Goal: Transaction & Acquisition: Purchase product/service

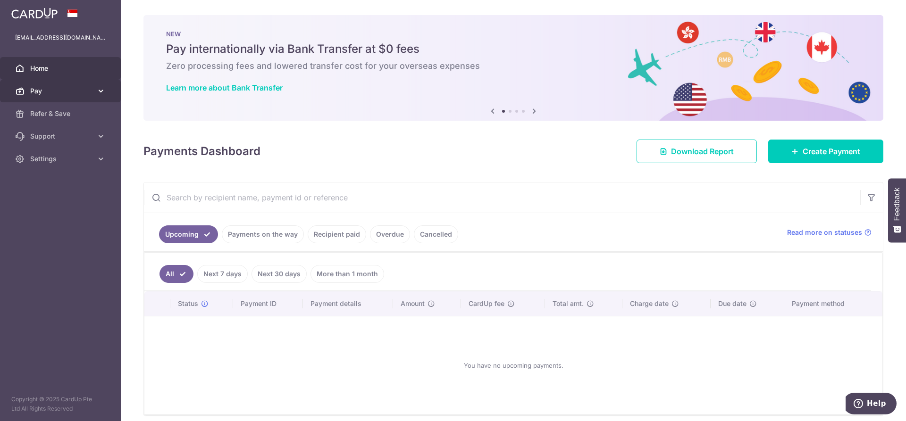
click at [89, 83] on link "Pay" at bounding box center [60, 91] width 121 height 23
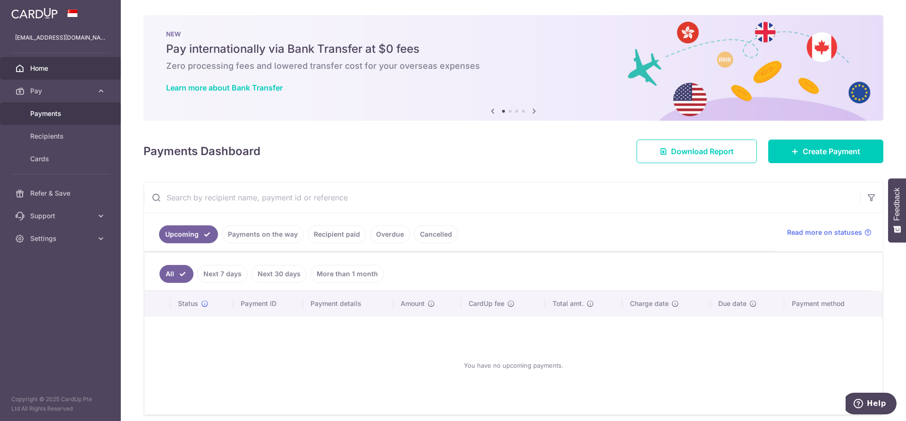
click at [71, 116] on span "Payments" at bounding box center [61, 113] width 62 height 9
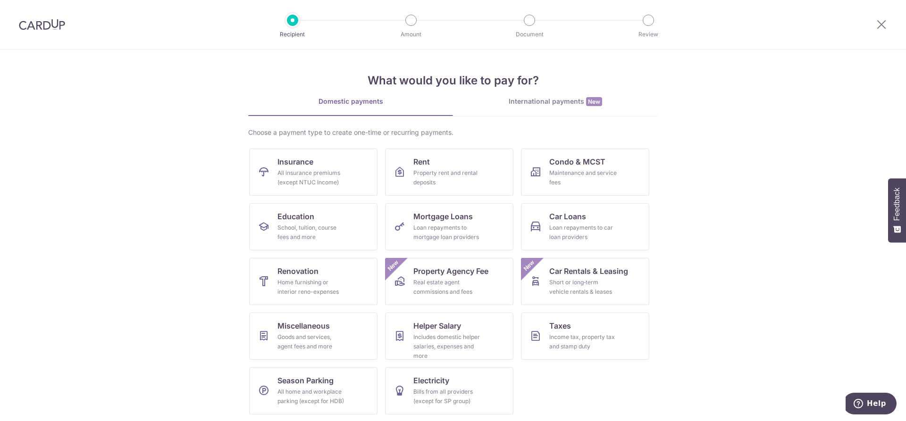
scroll to position [1, 0]
click at [452, 333] on div "Includes domestic helper salaries, expenses and more" at bounding box center [447, 346] width 68 height 28
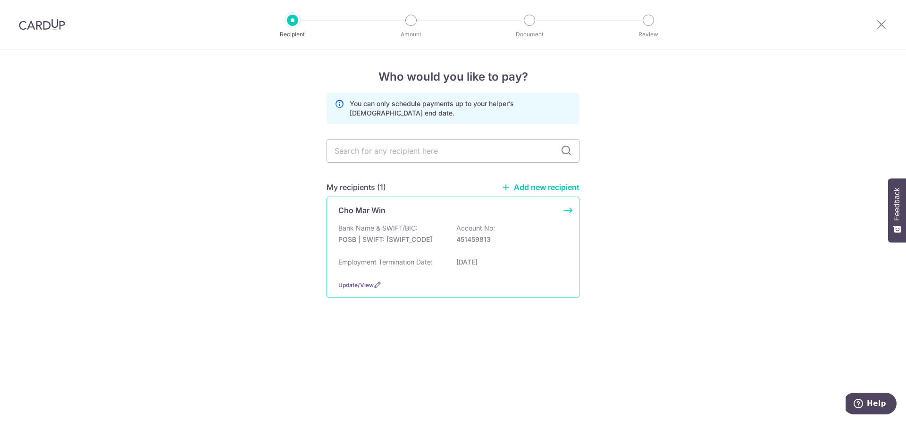
click at [450, 279] on div "Cho Mar Win Bank Name & SWIFT/BIC: POSB | SWIFT: DBSSSGSGXXX Account No: 451459…" at bounding box center [452, 247] width 253 height 101
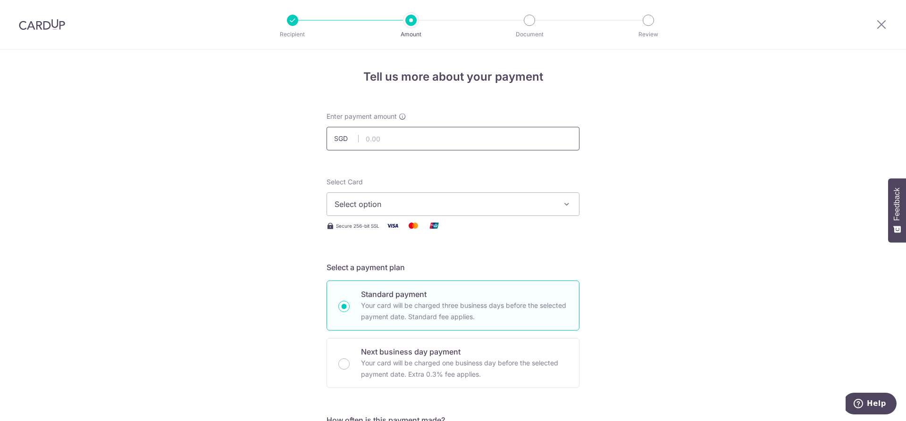
click at [501, 133] on input "text" at bounding box center [452, 139] width 253 height 24
type input "600.00"
click at [562, 204] on icon "button" at bounding box center [566, 203] width 9 height 9
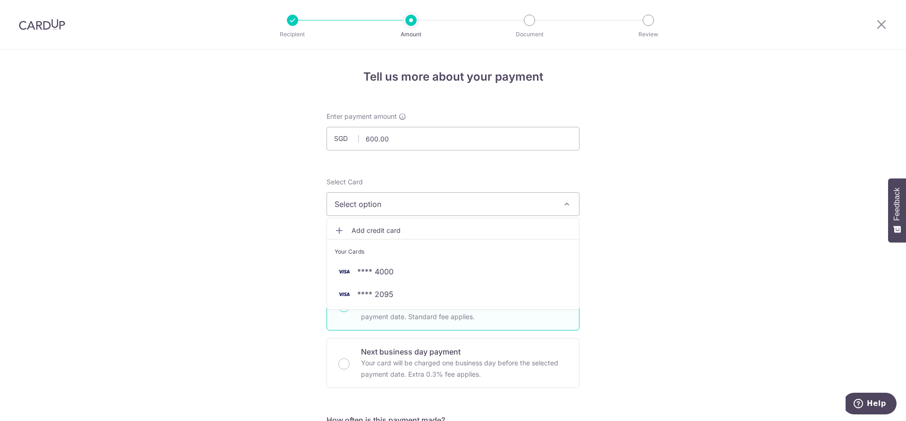
click at [426, 227] on span "Add credit card" at bounding box center [461, 230] width 220 height 9
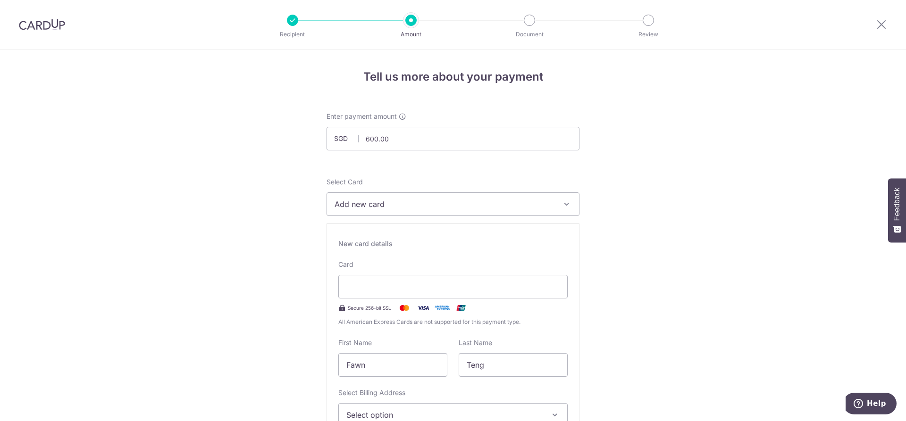
click at [514, 207] on span "Add new card" at bounding box center [444, 204] width 220 height 11
click at [499, 225] on link "Add credit card" at bounding box center [453, 230] width 252 height 17
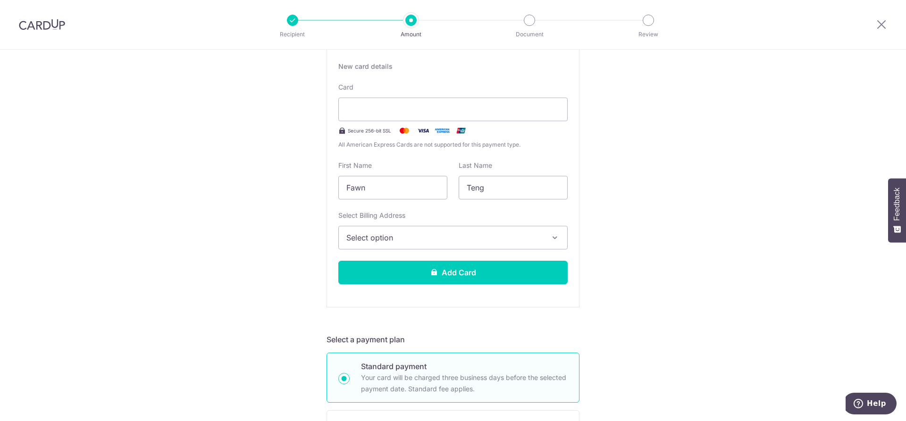
scroll to position [179, 0]
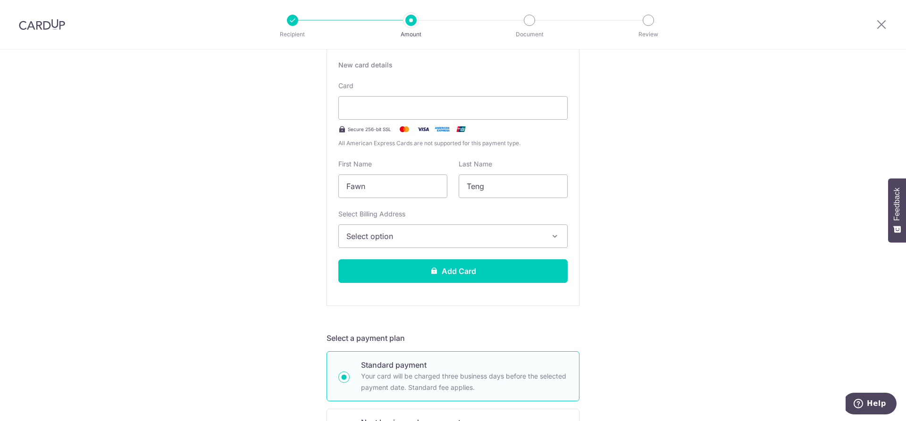
click at [466, 225] on button "Select option" at bounding box center [452, 236] width 229 height 24
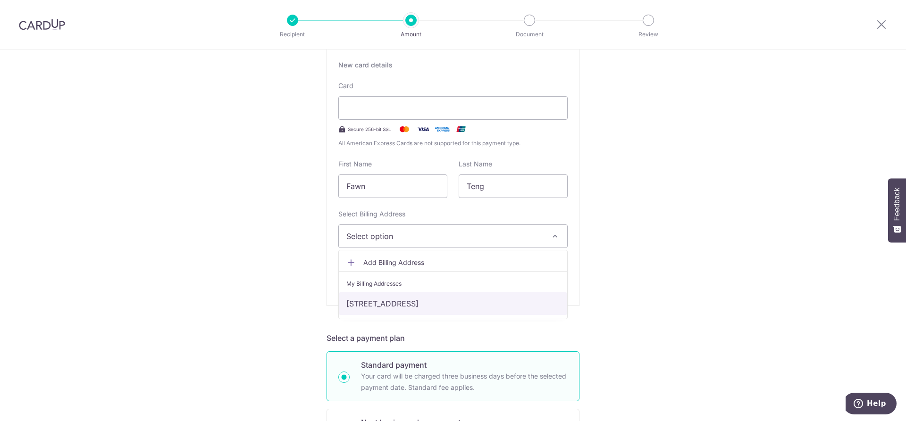
click at [455, 308] on link "[STREET_ADDRESS]" at bounding box center [453, 303] width 228 height 23
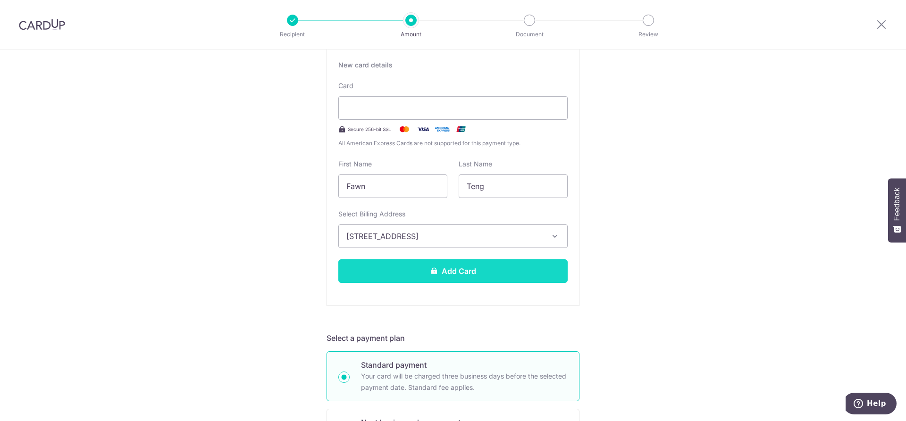
click at [457, 272] on button "Add Card" at bounding box center [452, 271] width 229 height 24
click at [707, 300] on div "Tell us more about your payment Enter payment amount SGD 600.00 600.00 Select C…" at bounding box center [453, 422] width 906 height 1103
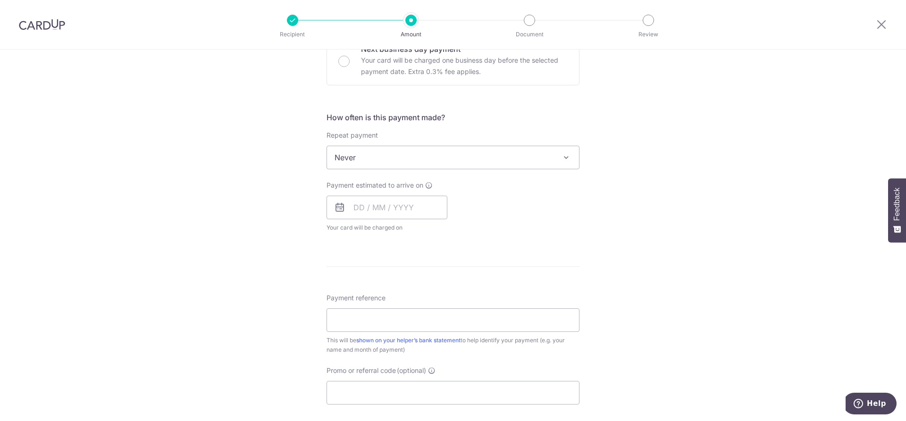
scroll to position [554, 0]
click at [354, 208] on input "text" at bounding box center [386, 206] width 121 height 24
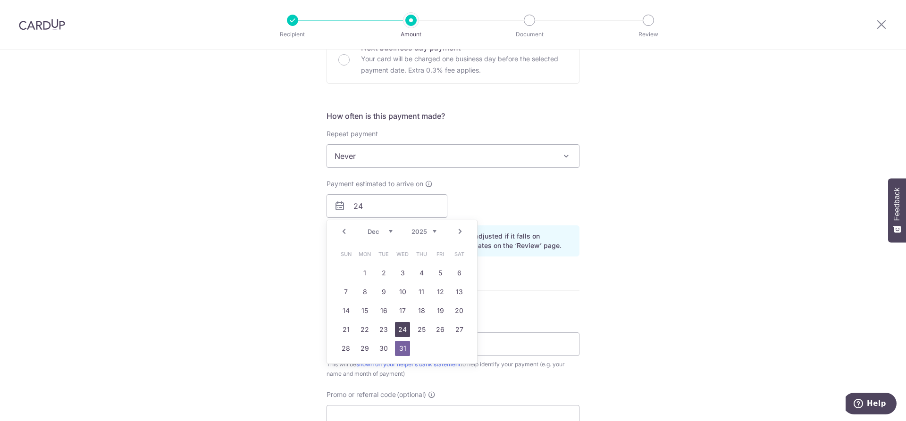
click at [396, 322] on link "24" at bounding box center [402, 329] width 15 height 15
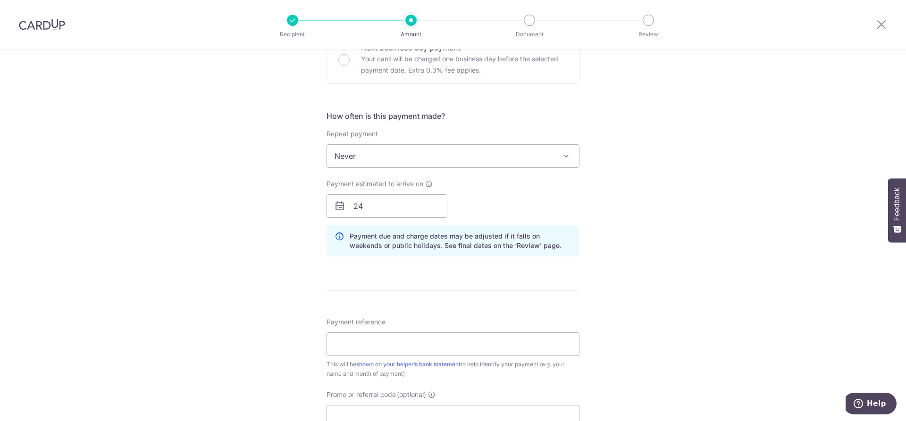
click at [420, 290] on form "Enter payment amount SGD 600.00 600.00 Select Card Add new card Add credit card…" at bounding box center [452, 69] width 253 height 1022
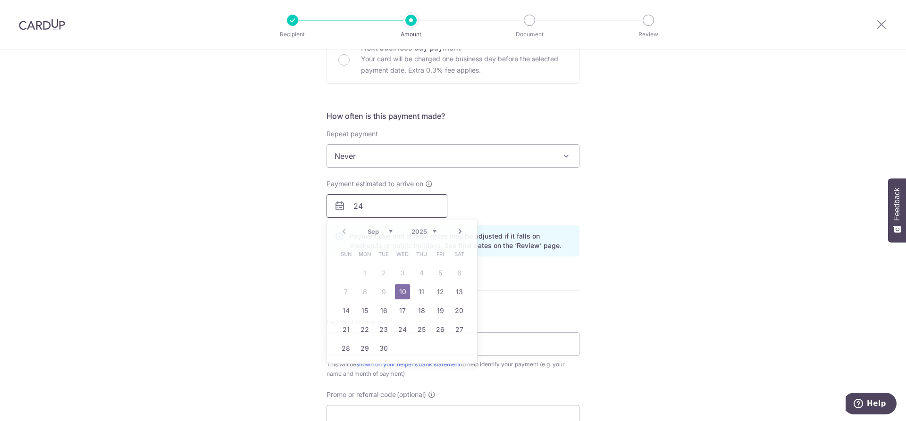
click at [381, 211] on input "24" at bounding box center [386, 206] width 121 height 24
click at [406, 331] on link "24" at bounding box center [402, 329] width 15 height 15
type input "[DATE]"
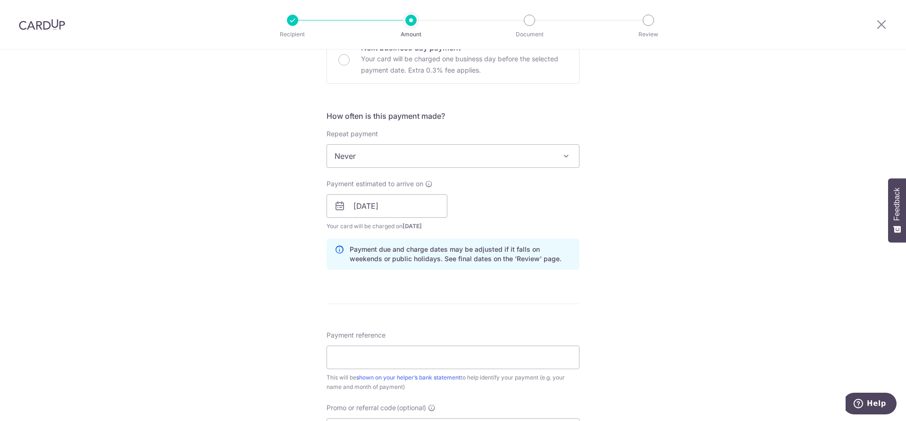
click at [401, 307] on form "Enter payment amount SGD 600.00 600.00 Select Card Add new card Add credit card…" at bounding box center [452, 75] width 253 height 1035
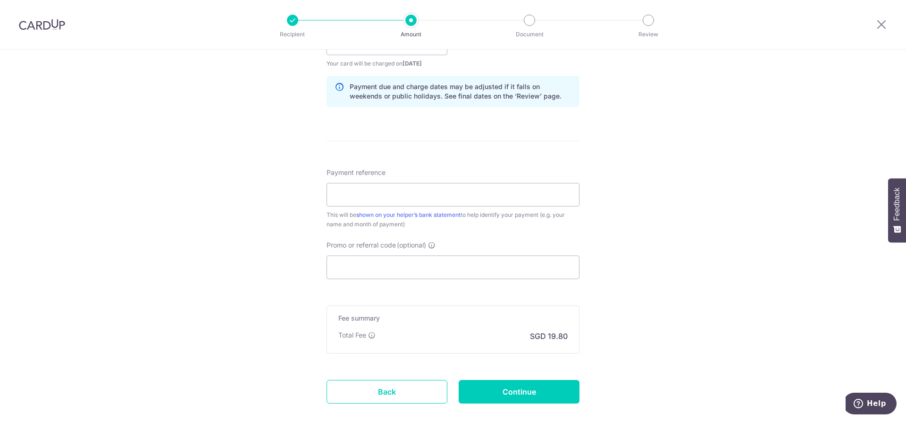
scroll to position [729, 0]
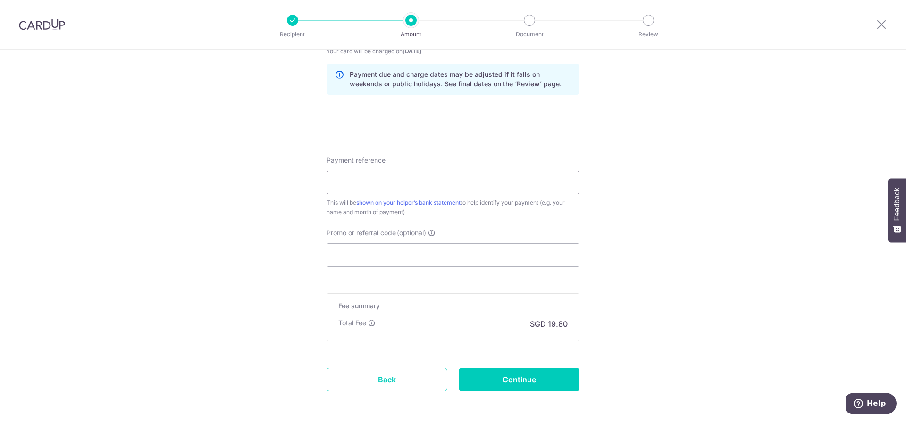
click at [526, 183] on input "Payment reference" at bounding box center [452, 183] width 253 height 24
type input "September Salary"
click at [510, 262] on input "Promo or referral code (optional)" at bounding box center [452, 255] width 253 height 24
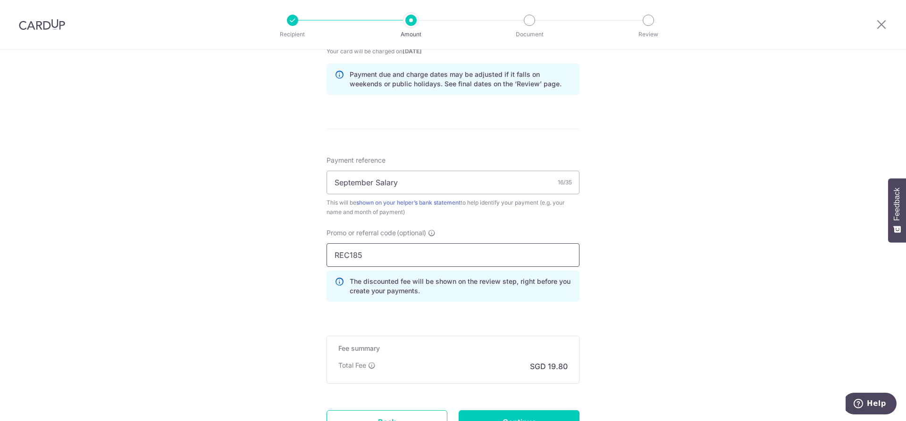
type input "REC185"
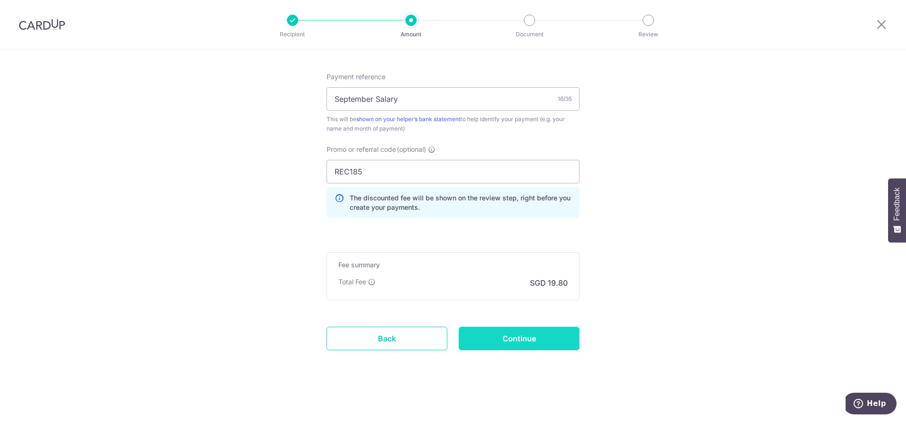
click at [545, 335] on input "Continue" at bounding box center [518, 339] width 121 height 24
type input "Create Schedule"
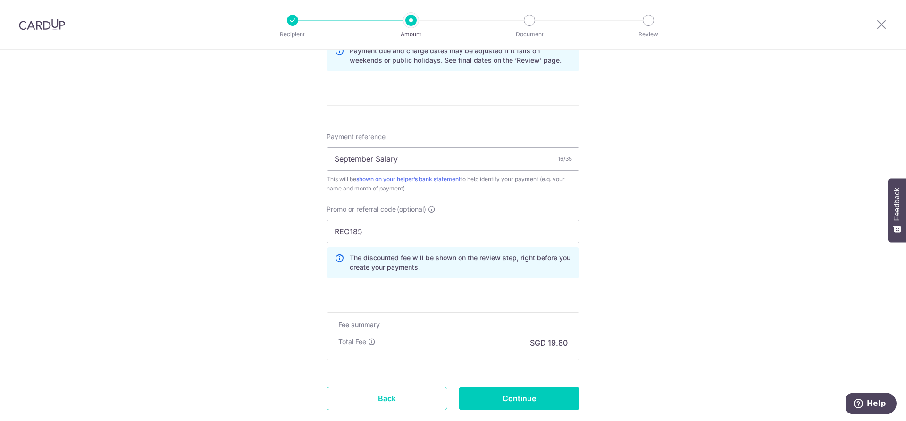
scroll to position [572, 0]
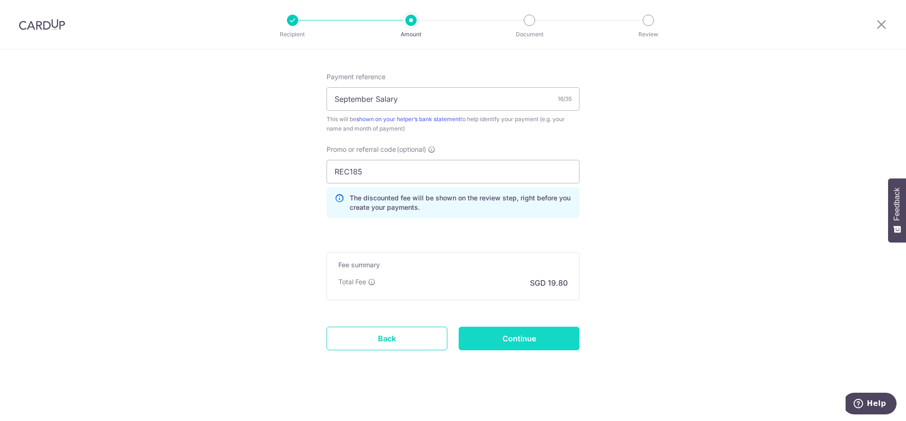
click at [519, 331] on input "Continue" at bounding box center [518, 339] width 121 height 24
type input "Create Schedule"
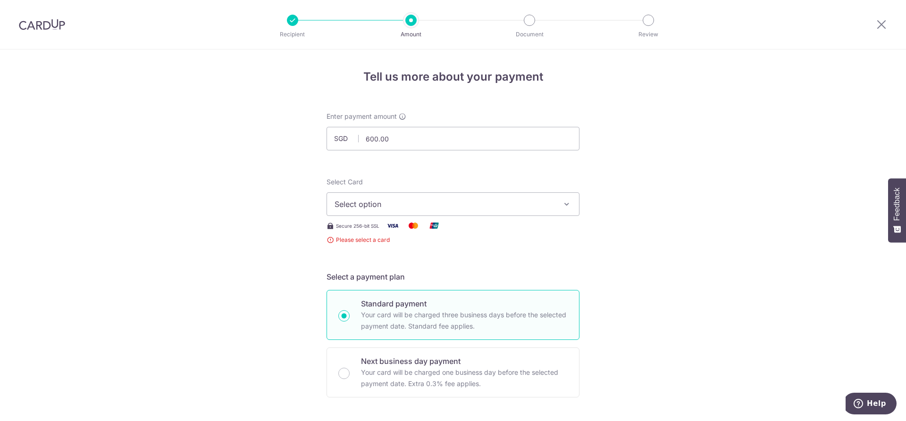
click at [495, 198] on button "Select option" at bounding box center [452, 204] width 253 height 24
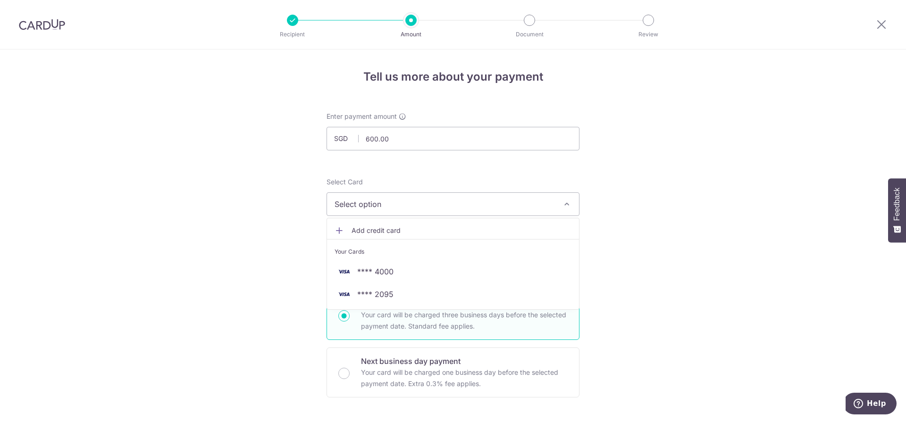
click at [405, 234] on span "Add credit card" at bounding box center [461, 230] width 220 height 9
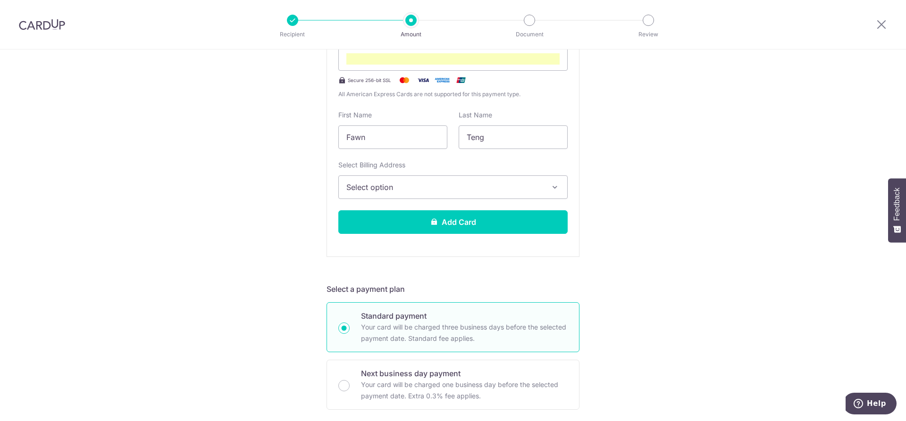
scroll to position [233, 0]
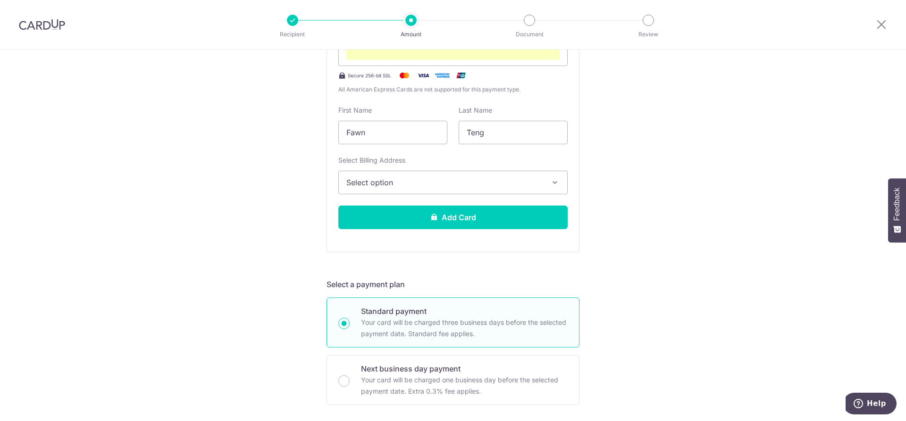
click at [482, 177] on span "Select option" at bounding box center [444, 182] width 196 height 11
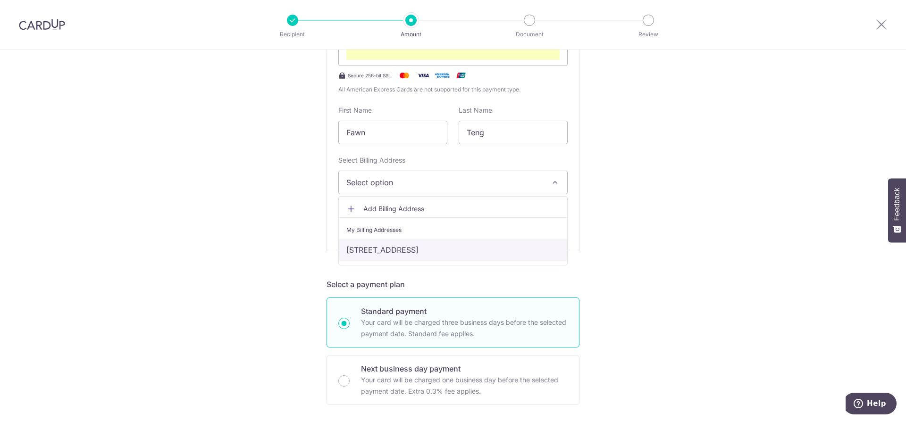
click at [459, 247] on link "[STREET_ADDRESS]" at bounding box center [453, 250] width 228 height 23
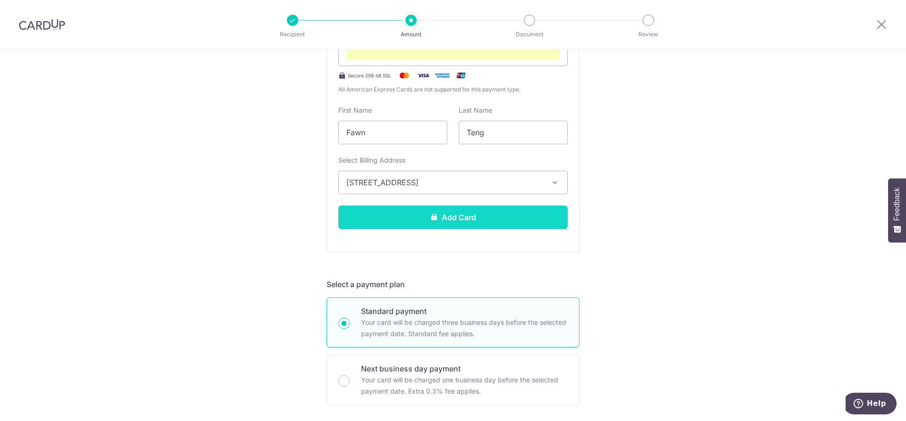
click at [455, 219] on button "Add Card" at bounding box center [452, 218] width 229 height 24
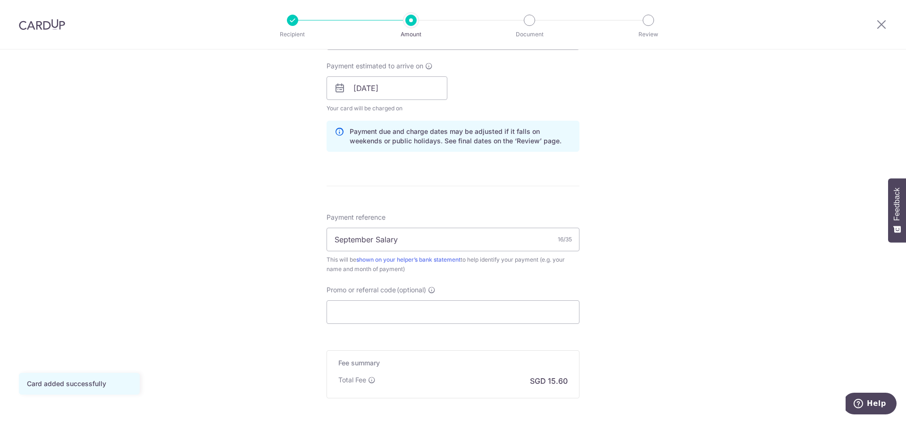
scroll to position [520, 0]
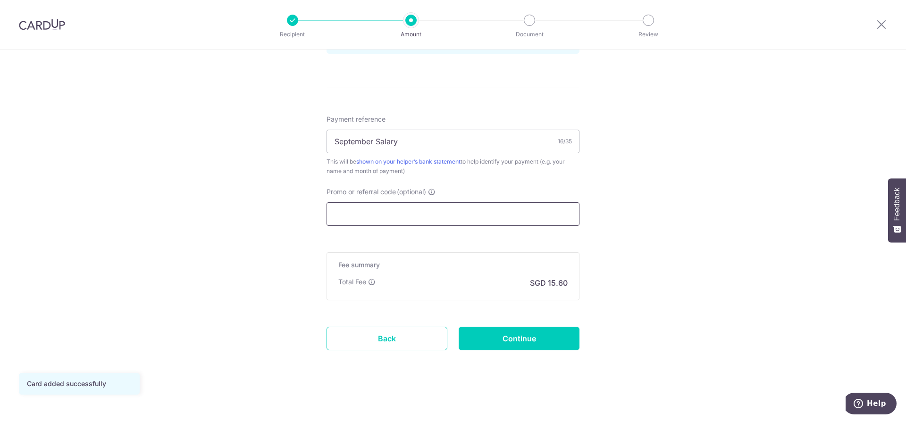
click at [445, 207] on input "Promo or referral code (optional)" at bounding box center [452, 214] width 253 height 24
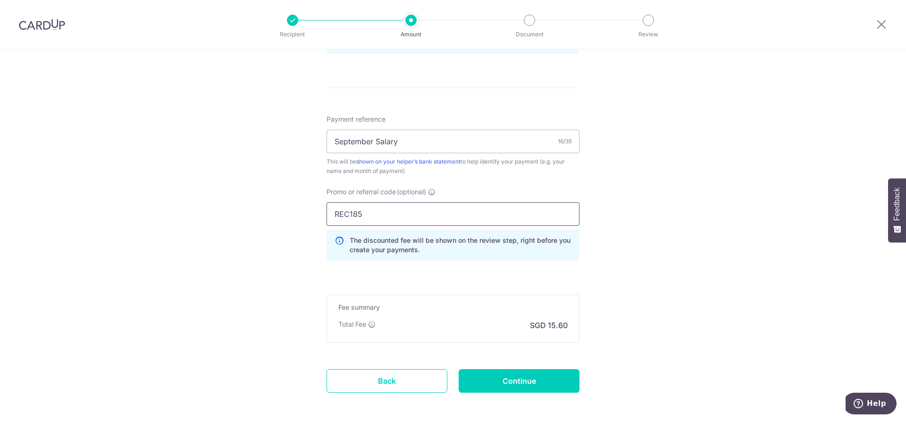
type input "REC185"
click at [539, 376] on input "Continue" at bounding box center [518, 381] width 121 height 24
type input "Create Schedule"
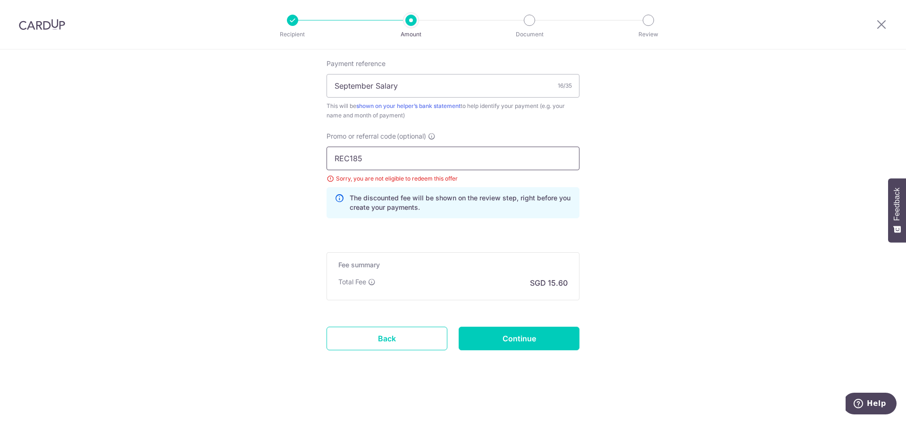
click at [416, 155] on input "REC185" at bounding box center [452, 159] width 253 height 24
click at [328, 181] on div "Sorry, you are not eligible to redeem this offer" at bounding box center [452, 178] width 253 height 9
click at [406, 213] on div "The discounted fee will be shown on the review step, right before you create yo…" at bounding box center [452, 202] width 253 height 31
click at [522, 159] on input "REC185" at bounding box center [452, 159] width 253 height 24
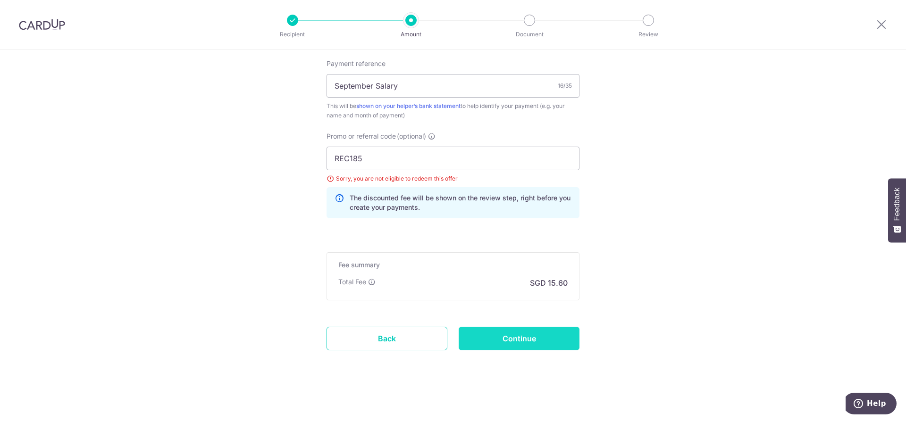
click at [514, 336] on input "Continue" at bounding box center [518, 339] width 121 height 24
type input "Update Schedule"
drag, startPoint x: 361, startPoint y: 153, endPoint x: 273, endPoint y: 153, distance: 88.2
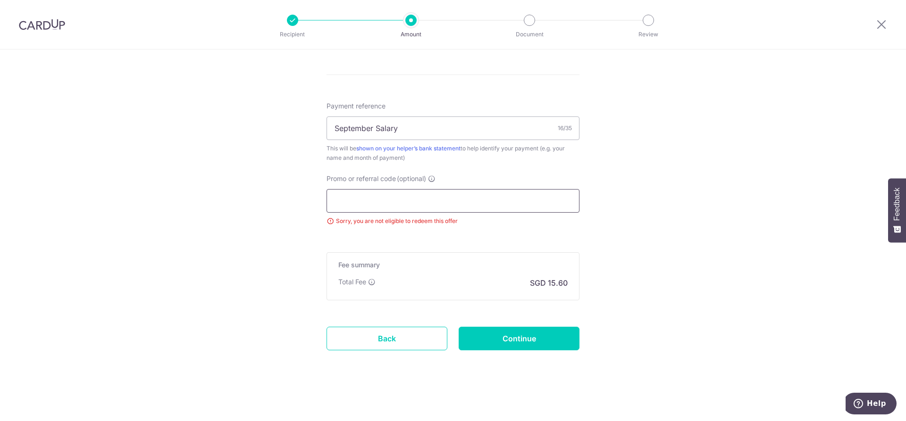
scroll to position [533, 0]
click at [526, 337] on input "Continue" at bounding box center [518, 339] width 121 height 24
type input "Update Schedule"
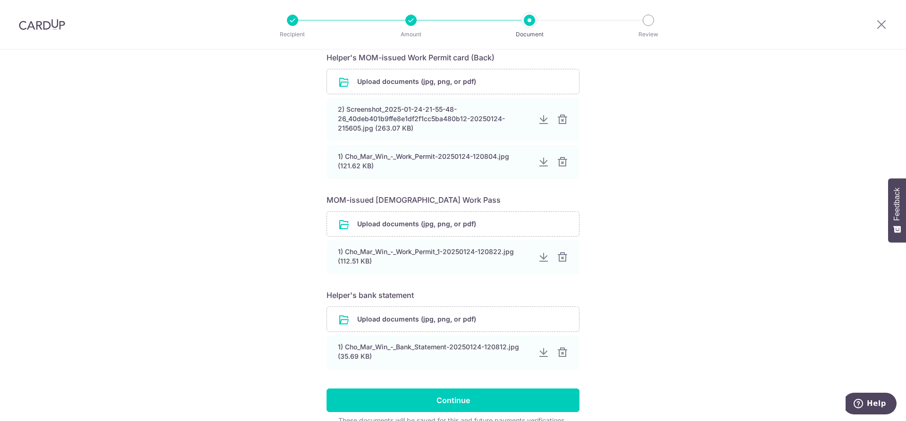
scroll to position [439, 0]
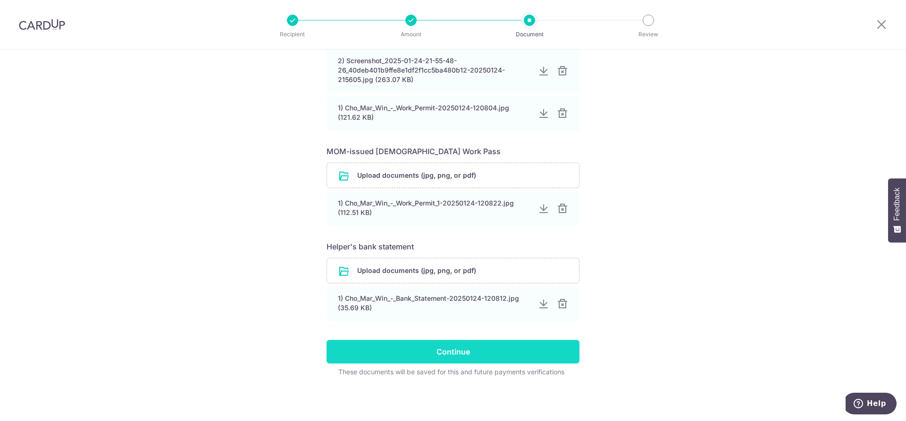
click at [503, 346] on input "Continue" at bounding box center [452, 352] width 253 height 24
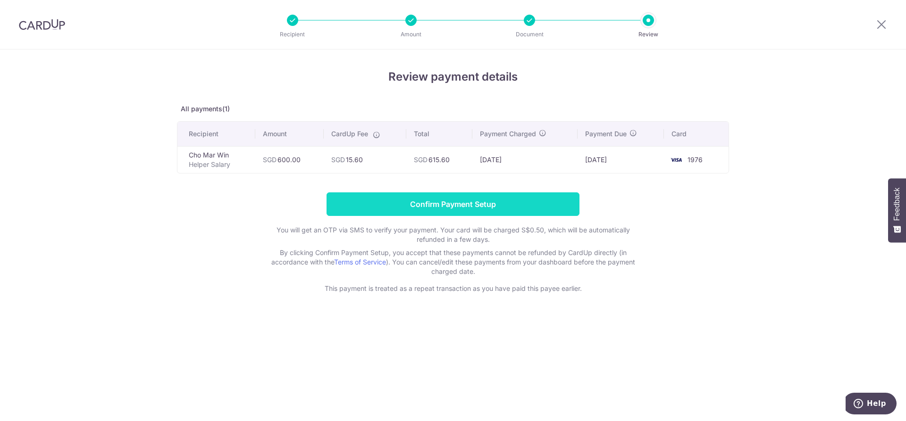
click at [504, 205] on input "Confirm Payment Setup" at bounding box center [452, 204] width 253 height 24
